Goal: Task Accomplishment & Management: Complete application form

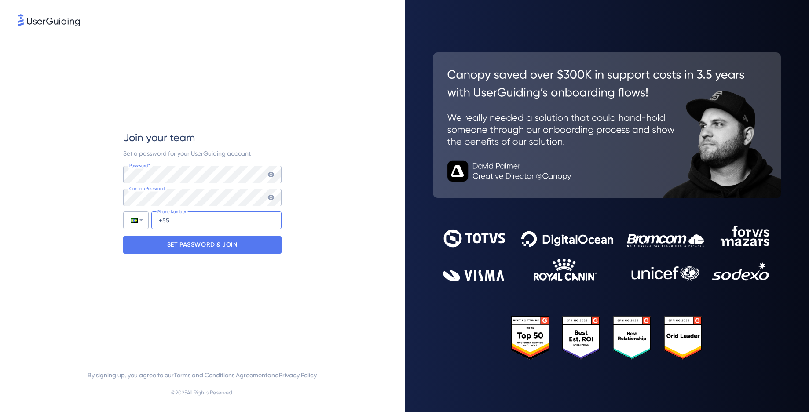
click at [197, 219] on input "+55" at bounding box center [216, 220] width 130 height 18
type input "[PHONE_NUMBER]"
click at [214, 247] on p "SET PASSWORD & JOIN" at bounding box center [202, 245] width 70 height 14
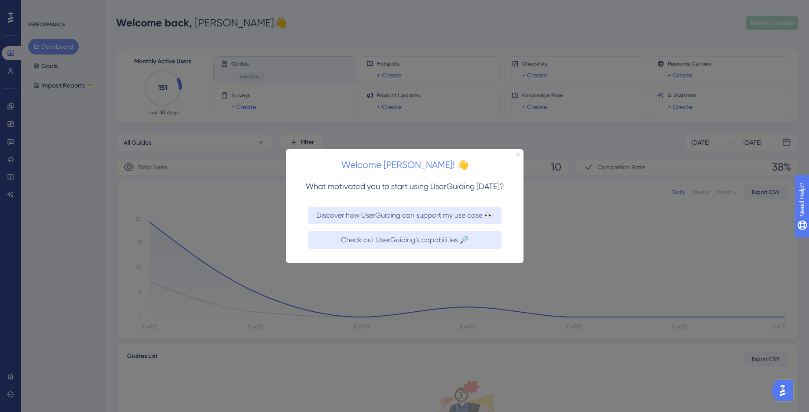
click at [517, 154] on icon "Close Preview" at bounding box center [518, 154] width 4 height 4
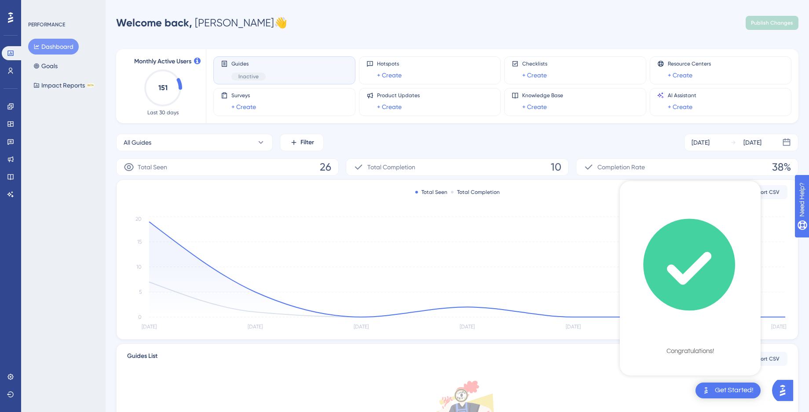
scroll to position [142, 0]
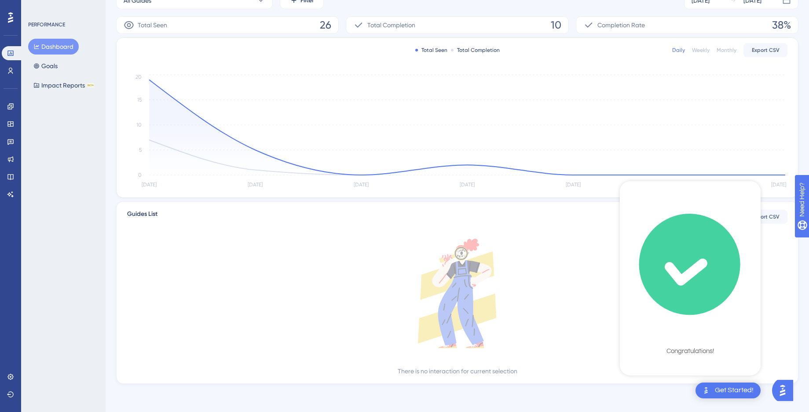
click at [682, 389] on div "Get Started!" at bounding box center [733, 391] width 39 height 10
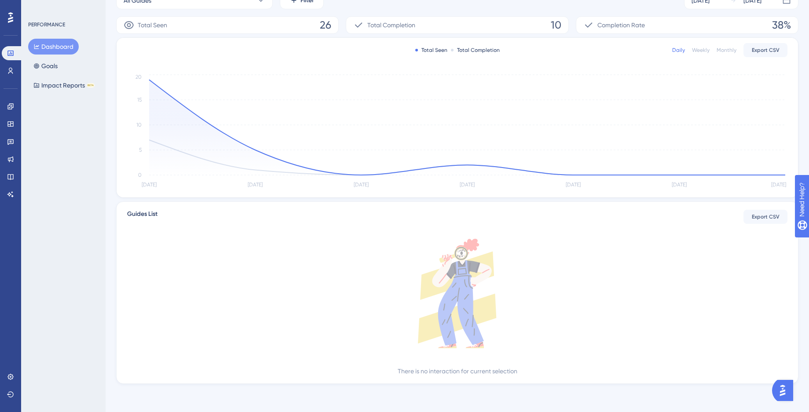
scroll to position [0, 0]
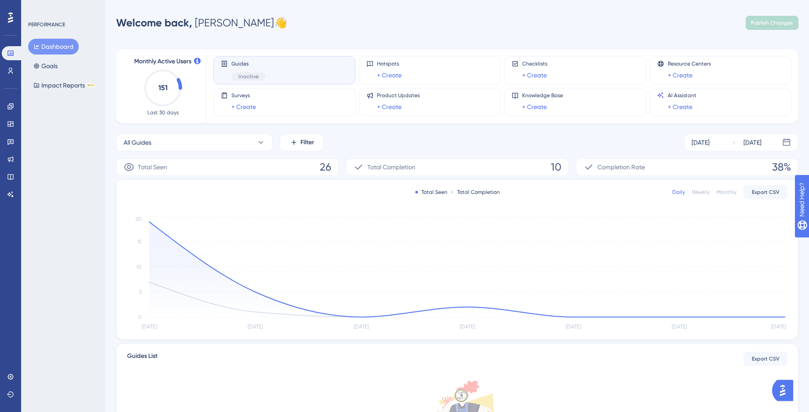
click at [70, 71] on div "Dashboard Goals Impact Reports BETA" at bounding box center [63, 66] width 71 height 55
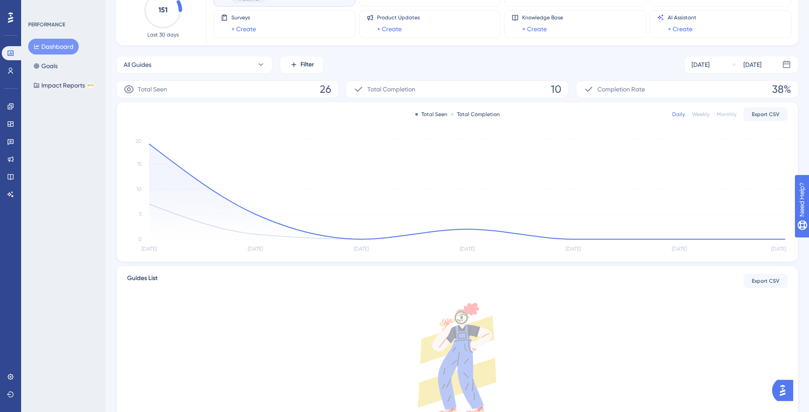
scroll to position [80, 0]
